Goal: Task Accomplishment & Management: Use online tool/utility

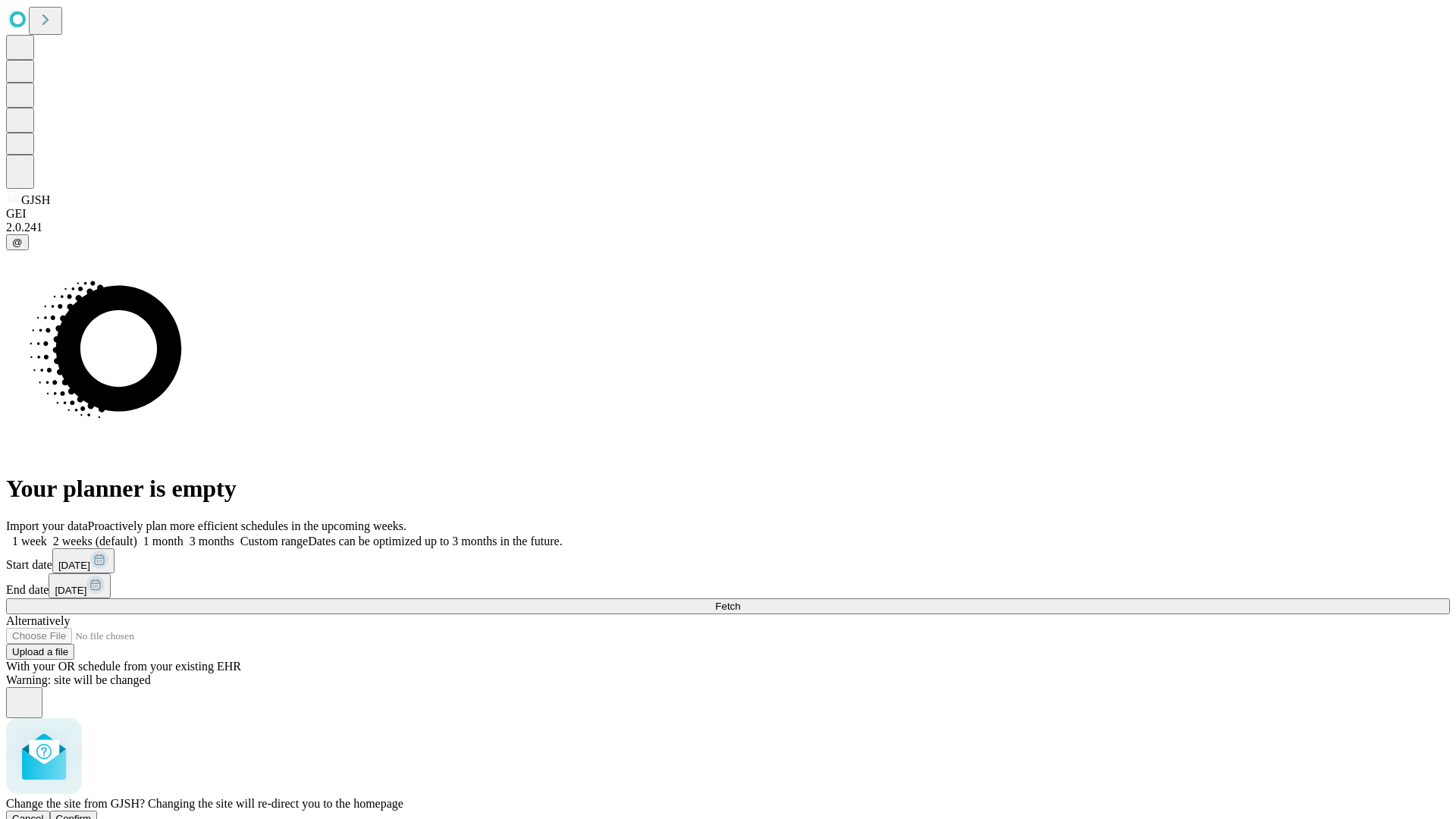
click at [92, 813] on span "Confirm" at bounding box center [74, 818] width 36 height 11
click at [184, 534] on label "1 month" at bounding box center [160, 541] width 46 height 13
click at [740, 601] on span "Fetch" at bounding box center [728, 606] width 25 height 11
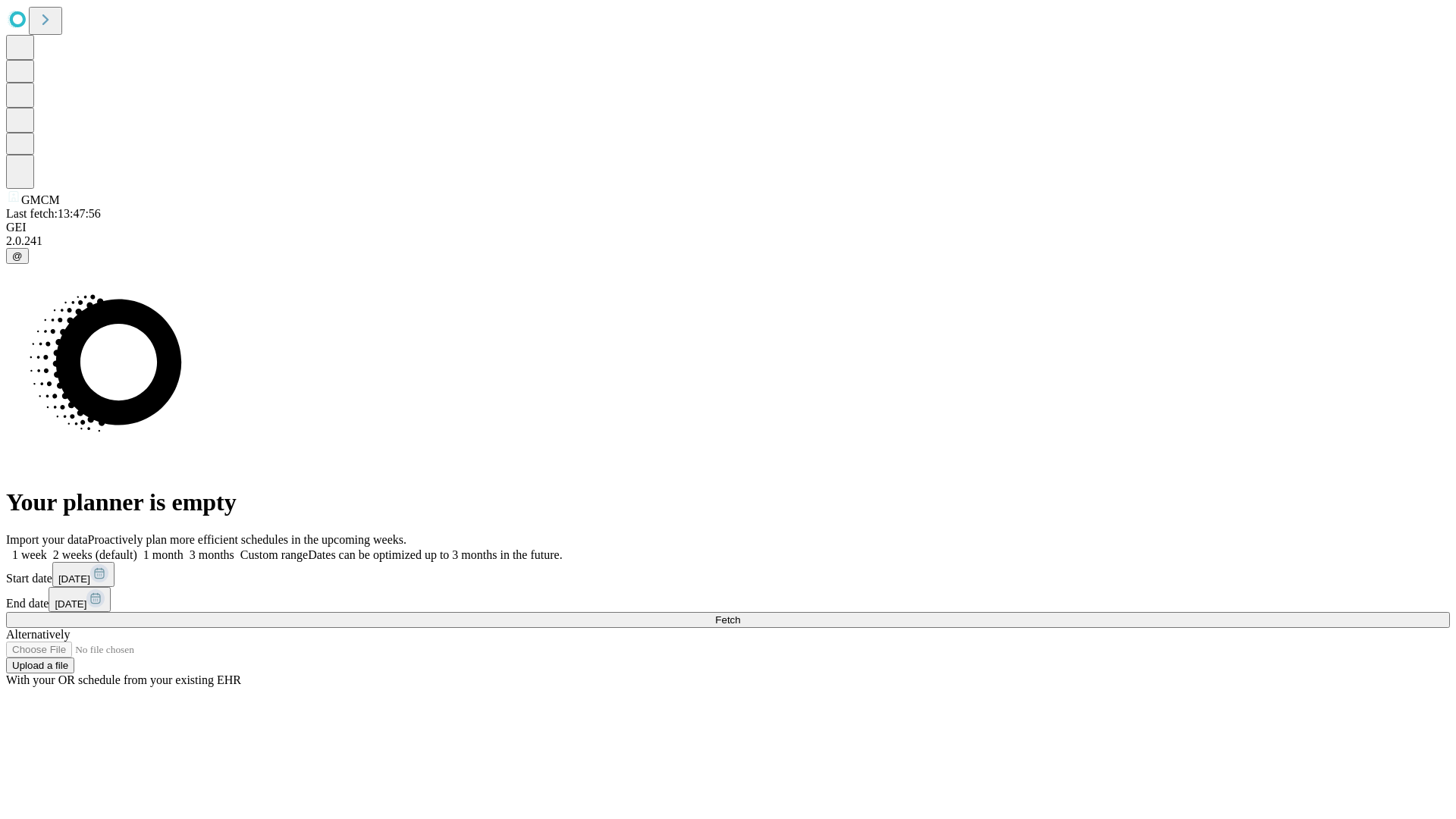
click at [184, 548] on label "1 month" at bounding box center [160, 555] width 46 height 13
click at [740, 614] on span "Fetch" at bounding box center [728, 619] width 25 height 11
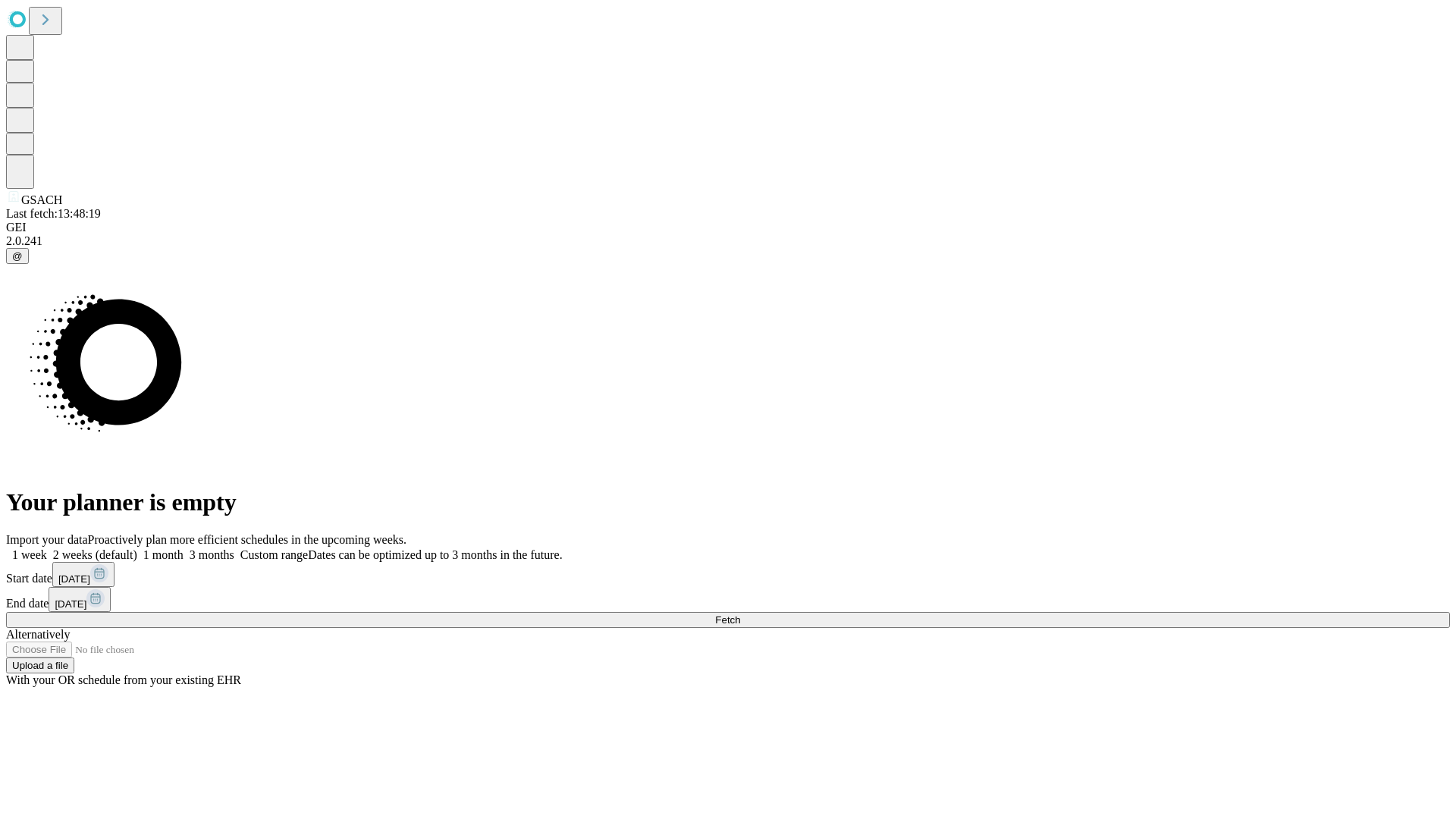
click at [184, 548] on label "1 month" at bounding box center [160, 555] width 46 height 13
click at [740, 614] on span "Fetch" at bounding box center [728, 619] width 25 height 11
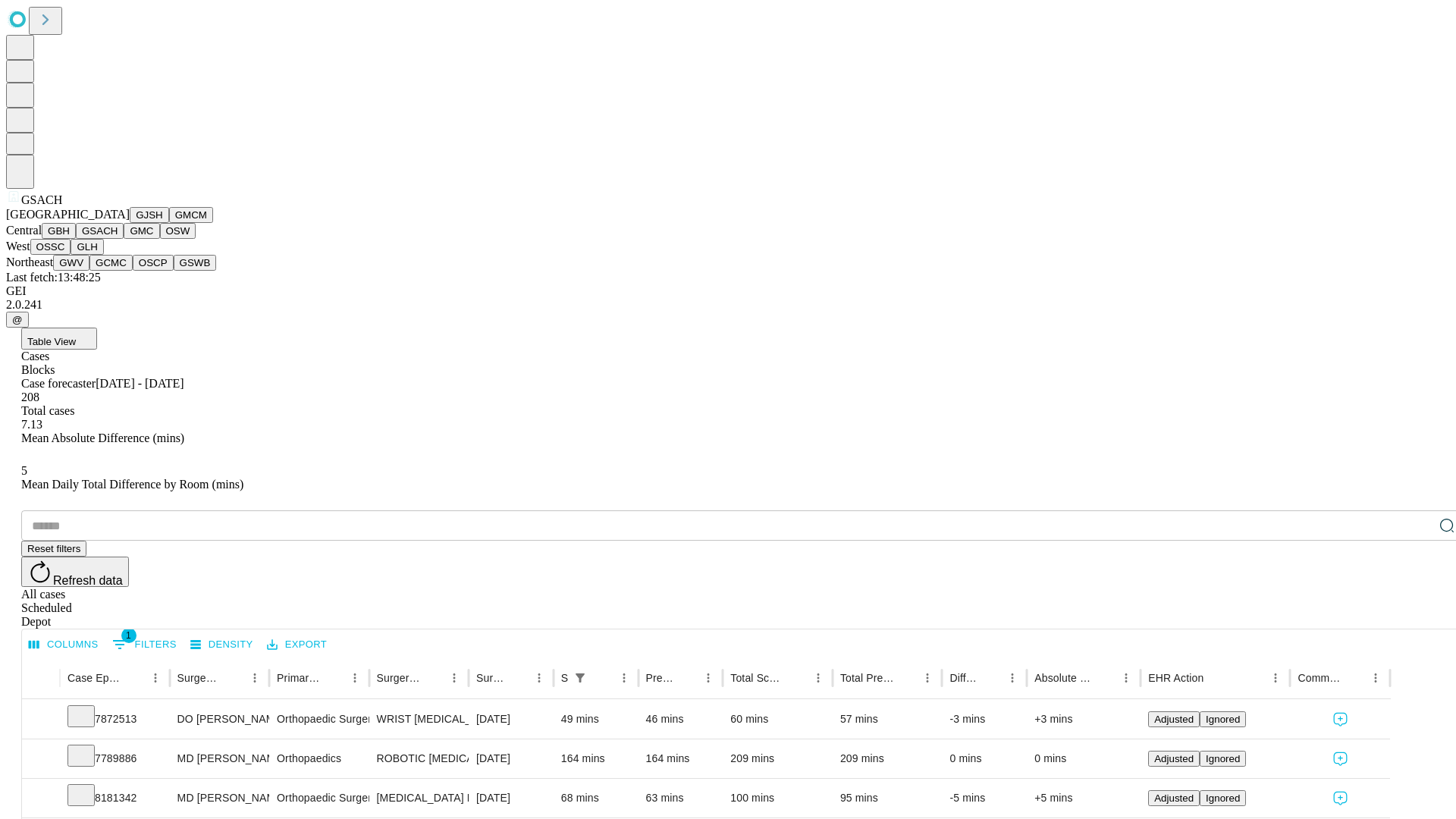
click at [124, 238] on button "GMC" at bounding box center [141, 230] width 36 height 16
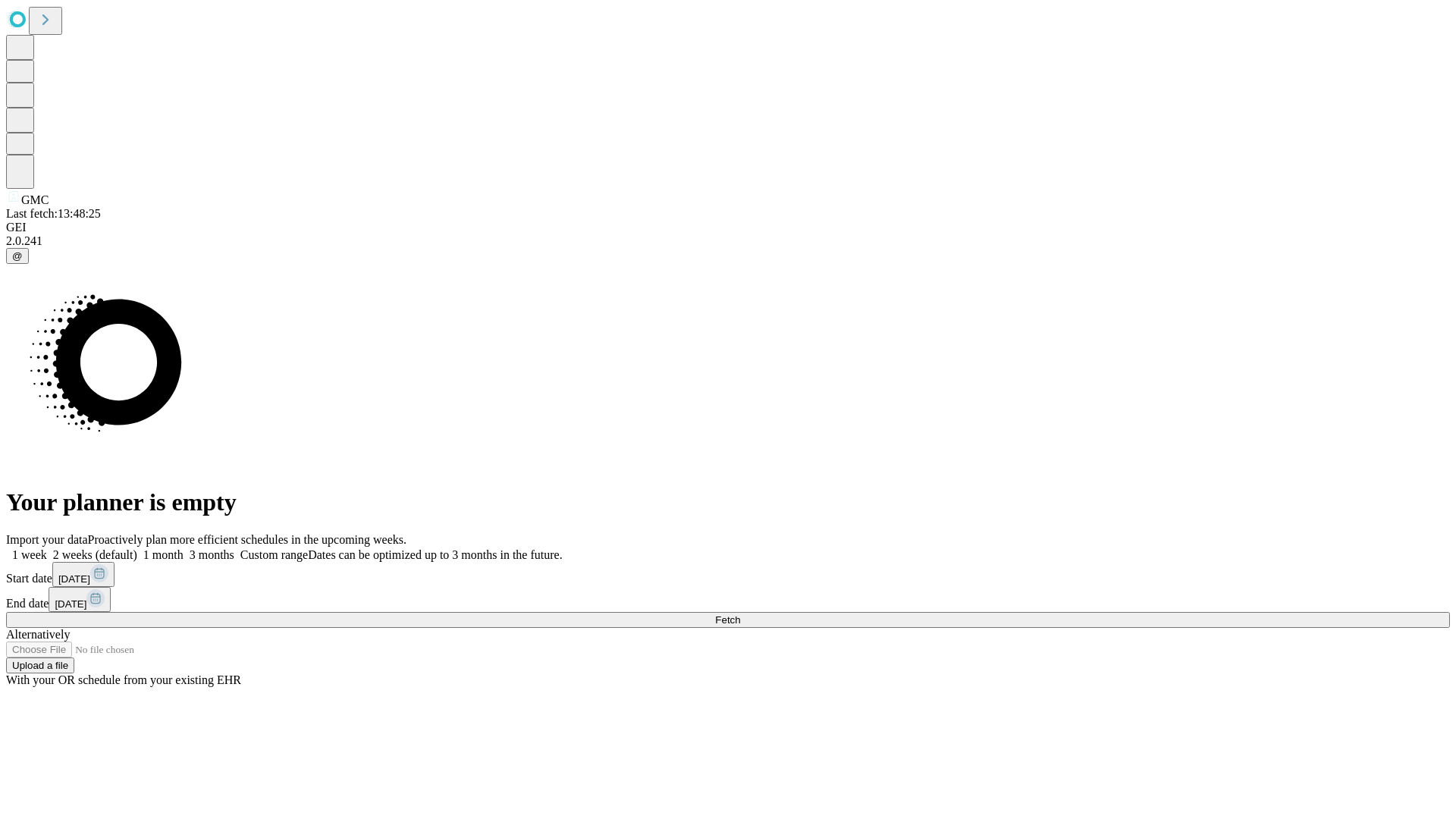
click at [184, 548] on label "1 month" at bounding box center [160, 555] width 46 height 13
click at [740, 614] on span "Fetch" at bounding box center [728, 619] width 25 height 11
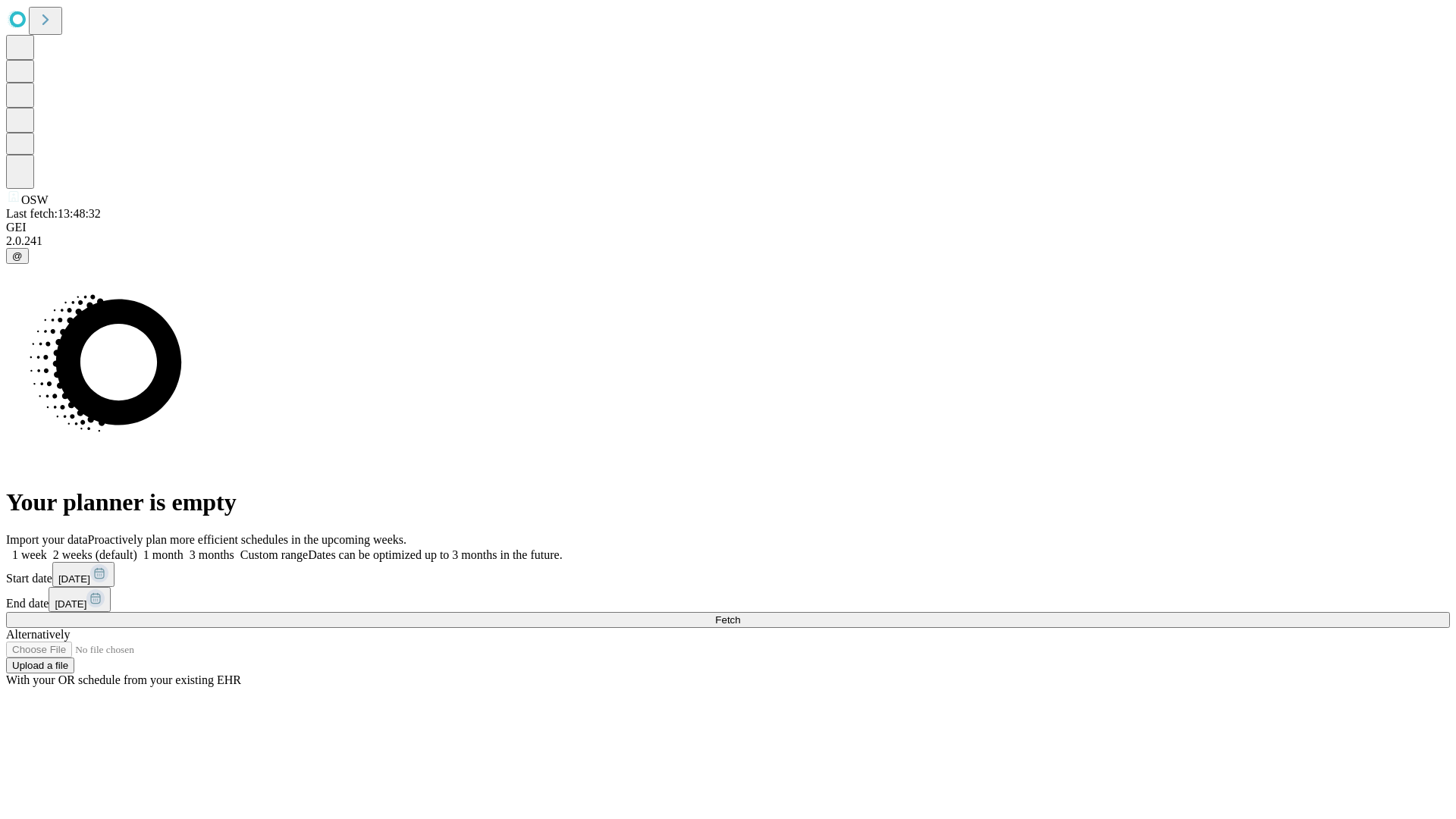
click at [184, 548] on label "1 month" at bounding box center [160, 555] width 46 height 13
click at [740, 614] on span "Fetch" at bounding box center [728, 619] width 25 height 11
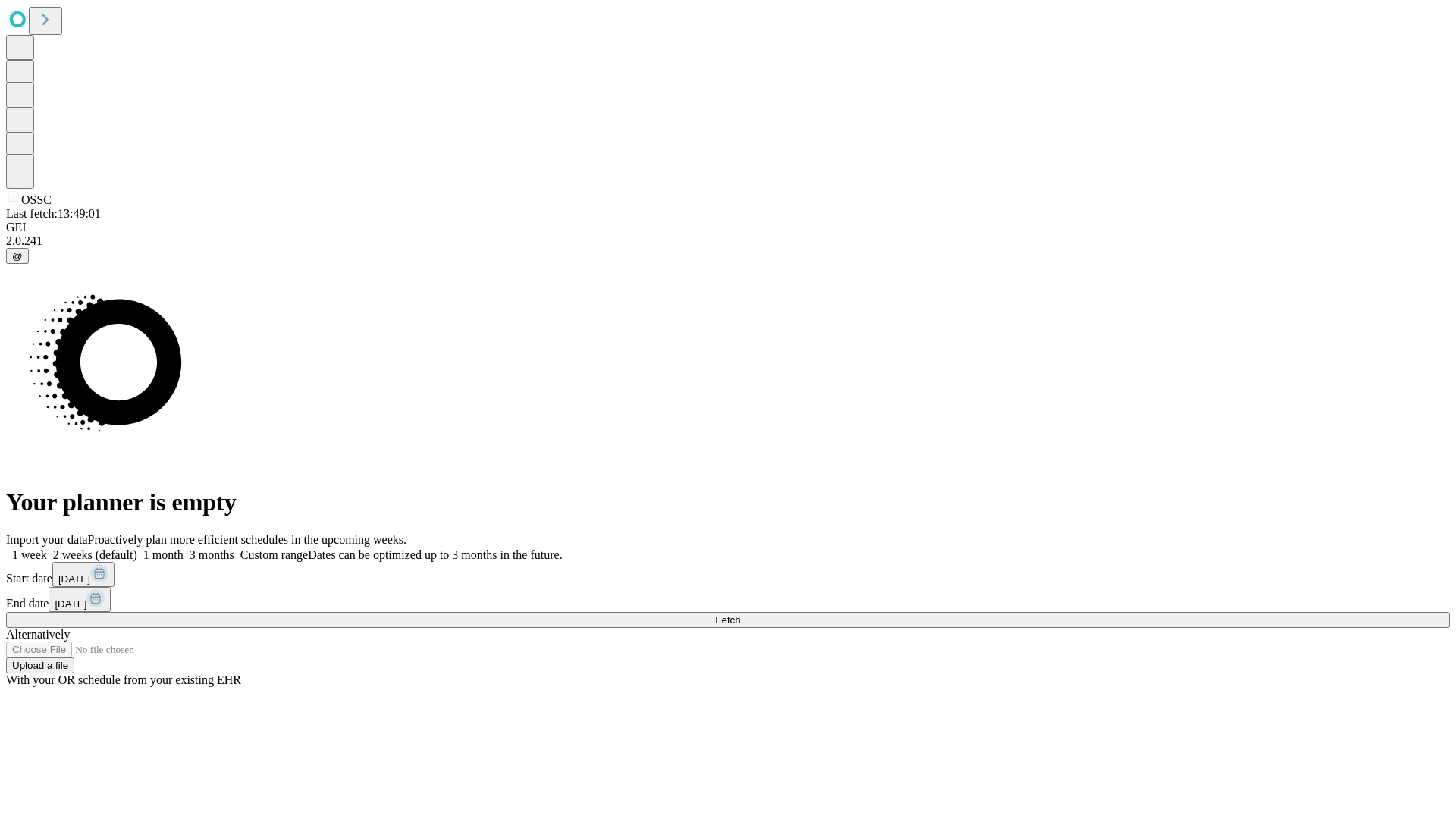
click at [184, 548] on label "1 month" at bounding box center [160, 555] width 46 height 13
click at [740, 614] on span "Fetch" at bounding box center [728, 619] width 25 height 11
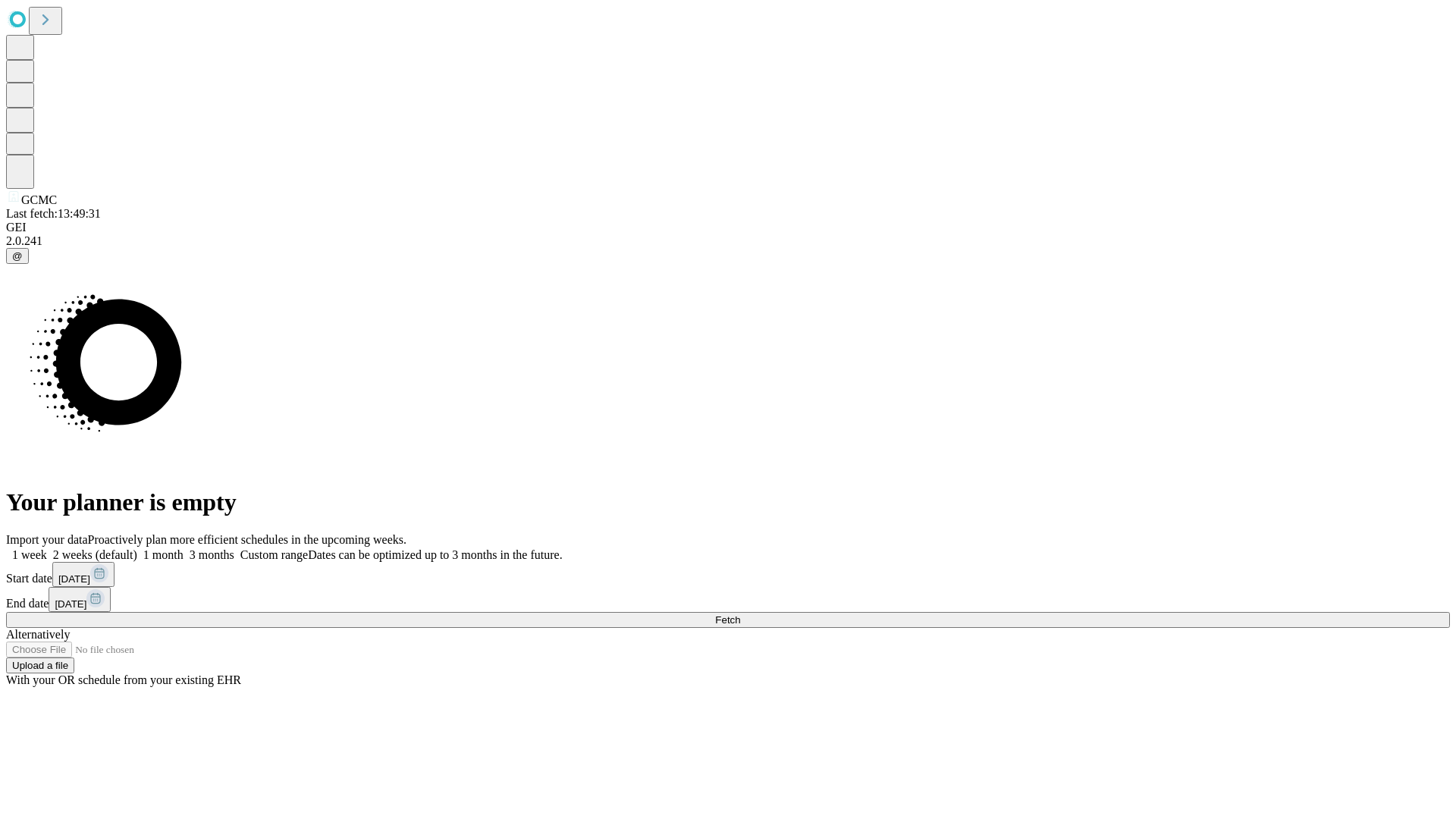
click at [740, 614] on span "Fetch" at bounding box center [728, 619] width 25 height 11
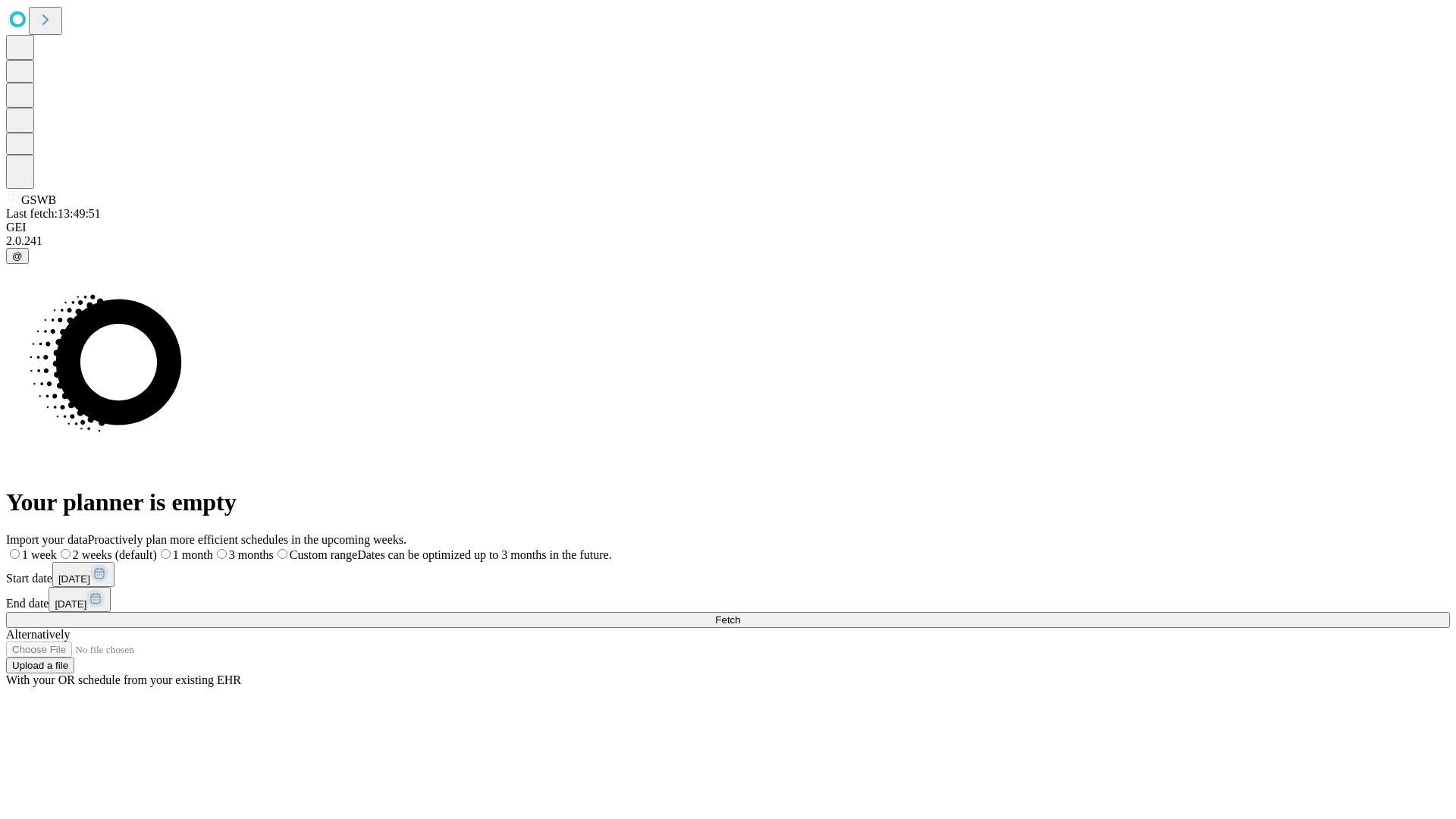
click at [740, 614] on span "Fetch" at bounding box center [728, 619] width 25 height 11
